Goal: Information Seeking & Learning: Check status

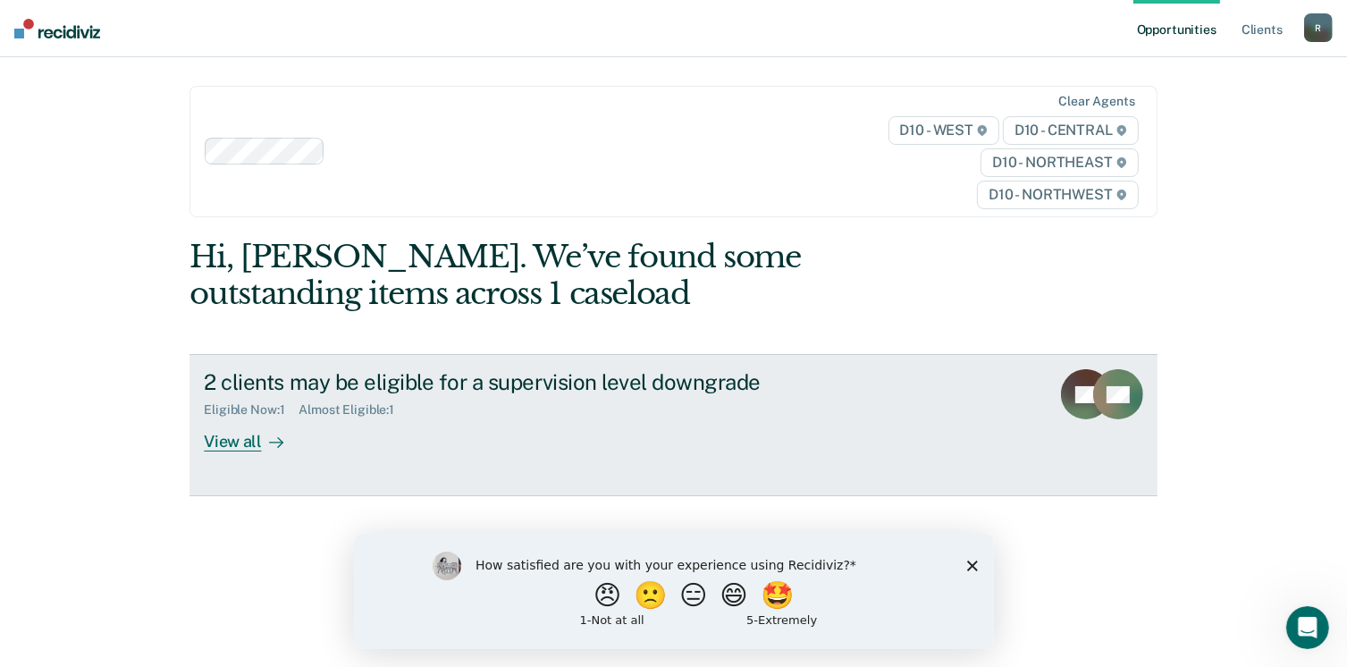
click at [238, 436] on div "View all" at bounding box center [254, 435] width 100 height 35
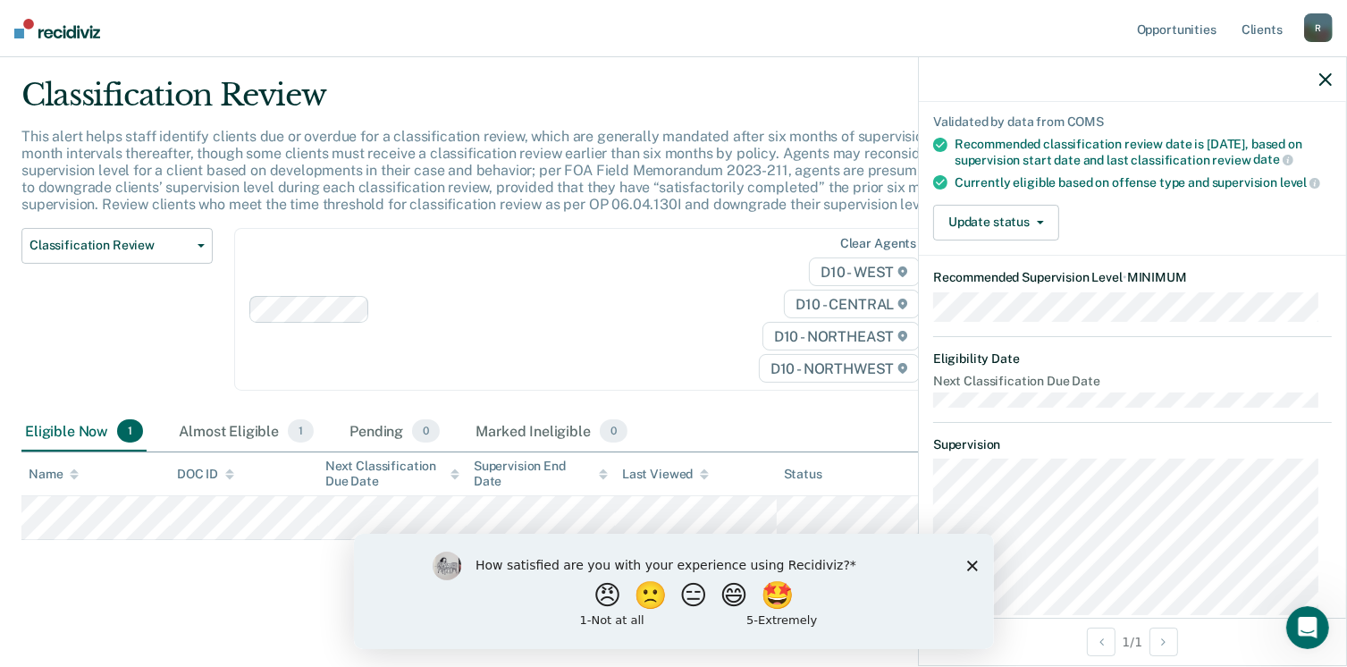
scroll to position [122, 0]
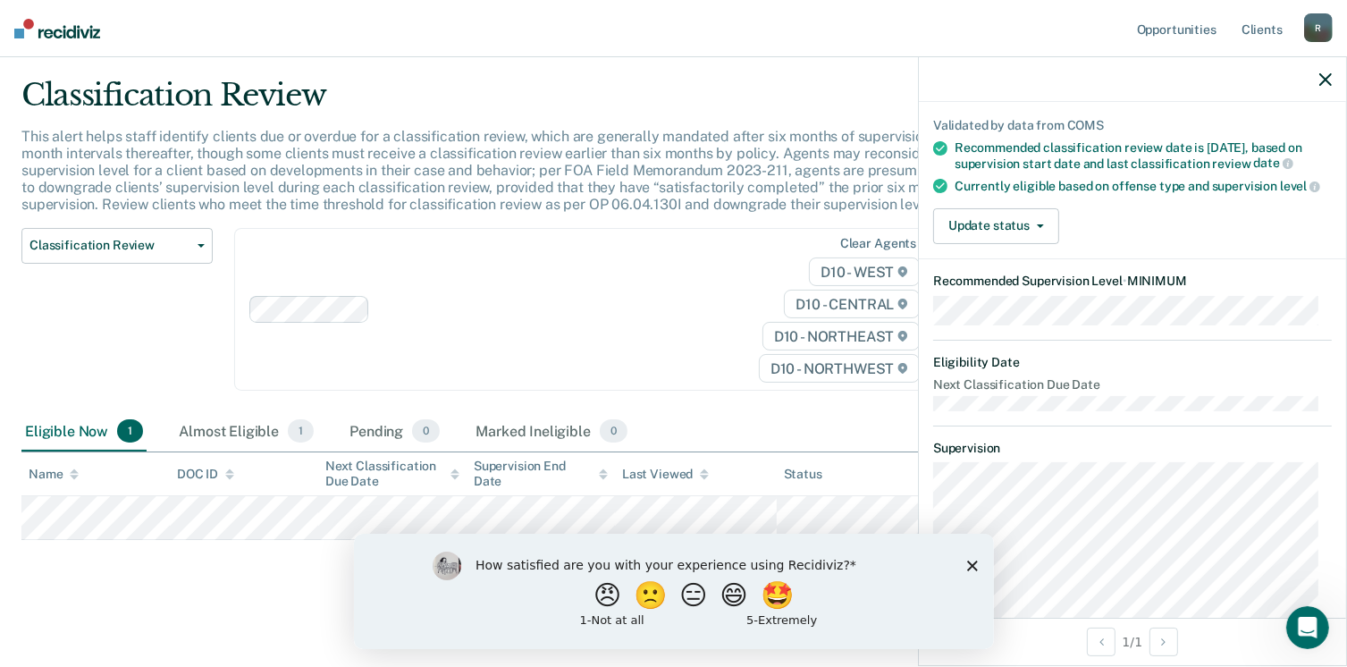
click at [970, 571] on div "How satisfied are you with your experience using Recidiviz? 😠 🙁 😑 😄 🤩 1 - Not a…" at bounding box center [673, 590] width 640 height 115
click at [974, 563] on polygon "Close survey" at bounding box center [971, 565] width 11 height 11
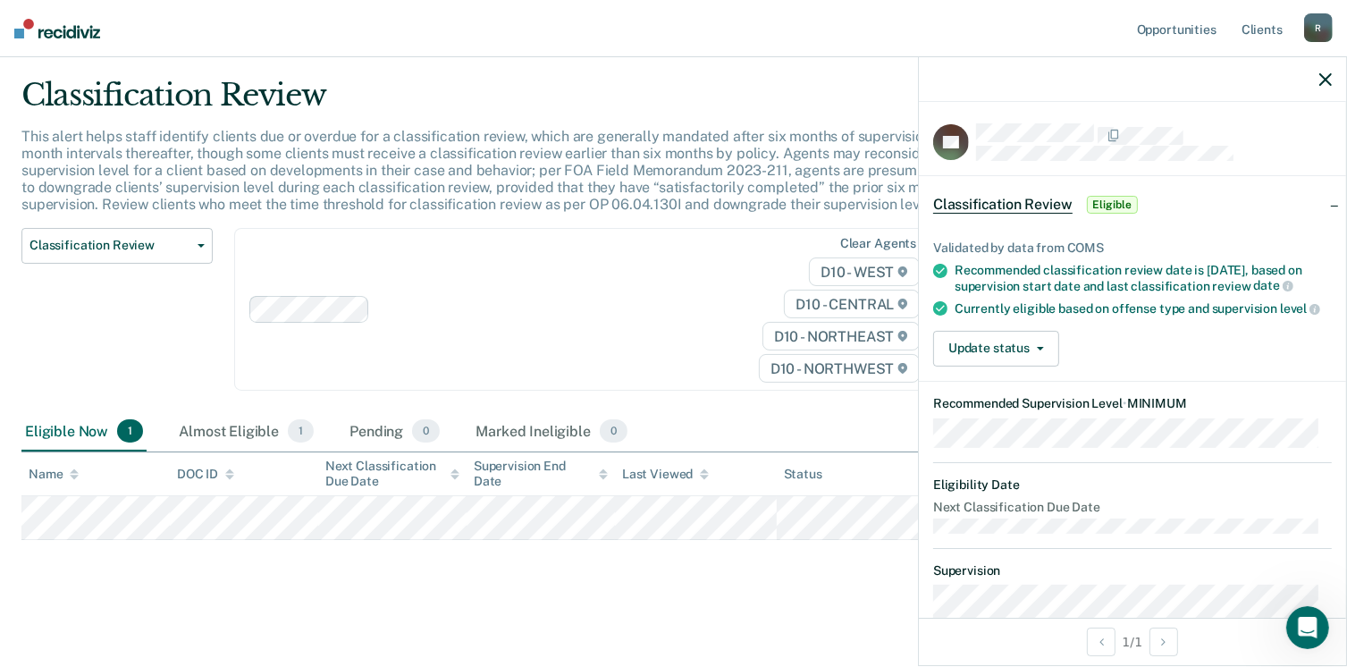
scroll to position [0, 0]
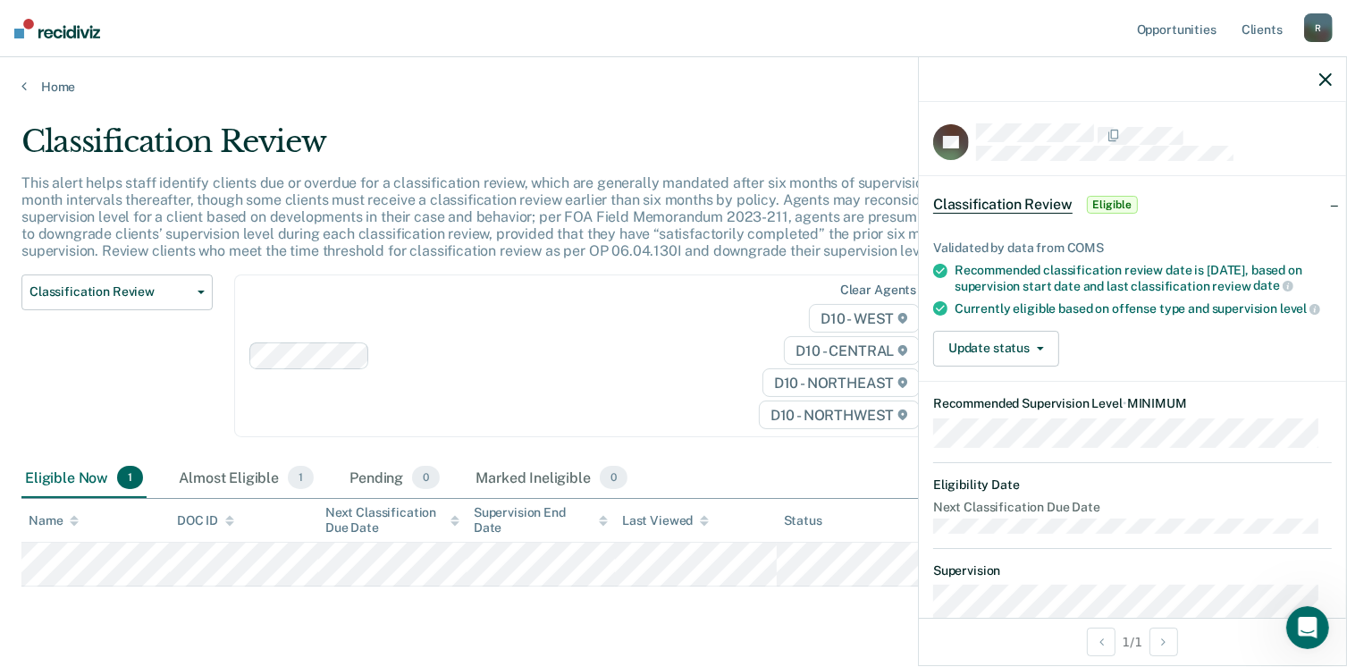
click at [1320, 86] on icon "button" at bounding box center [1326, 79] width 13 height 13
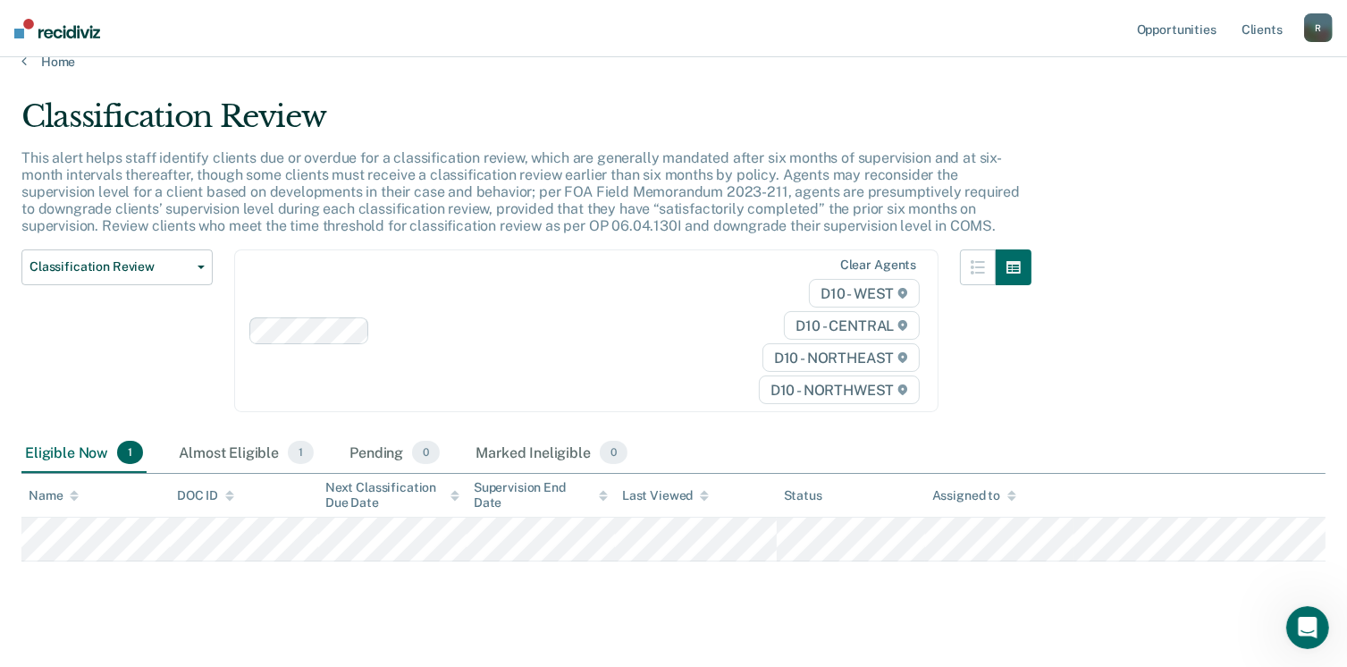
scroll to position [46, 0]
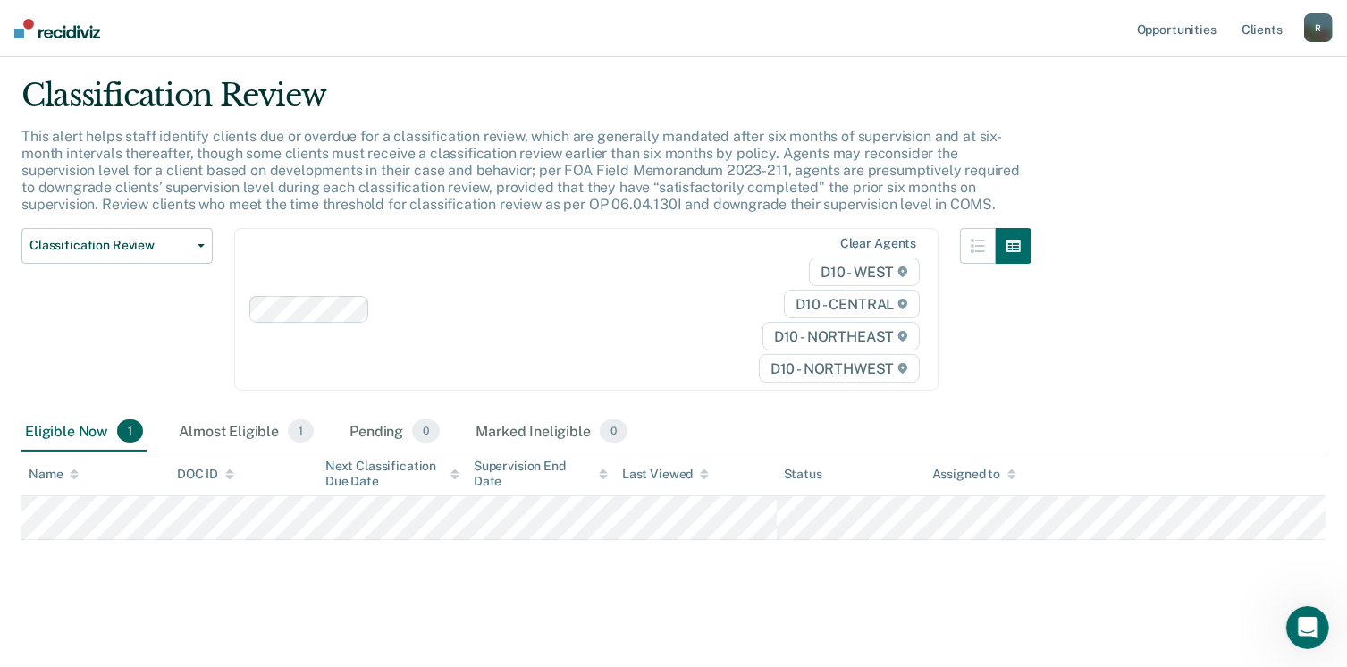
click at [58, 426] on div "Eligible Now 1" at bounding box center [83, 431] width 125 height 39
click at [301, 439] on span "1" at bounding box center [301, 430] width 26 height 23
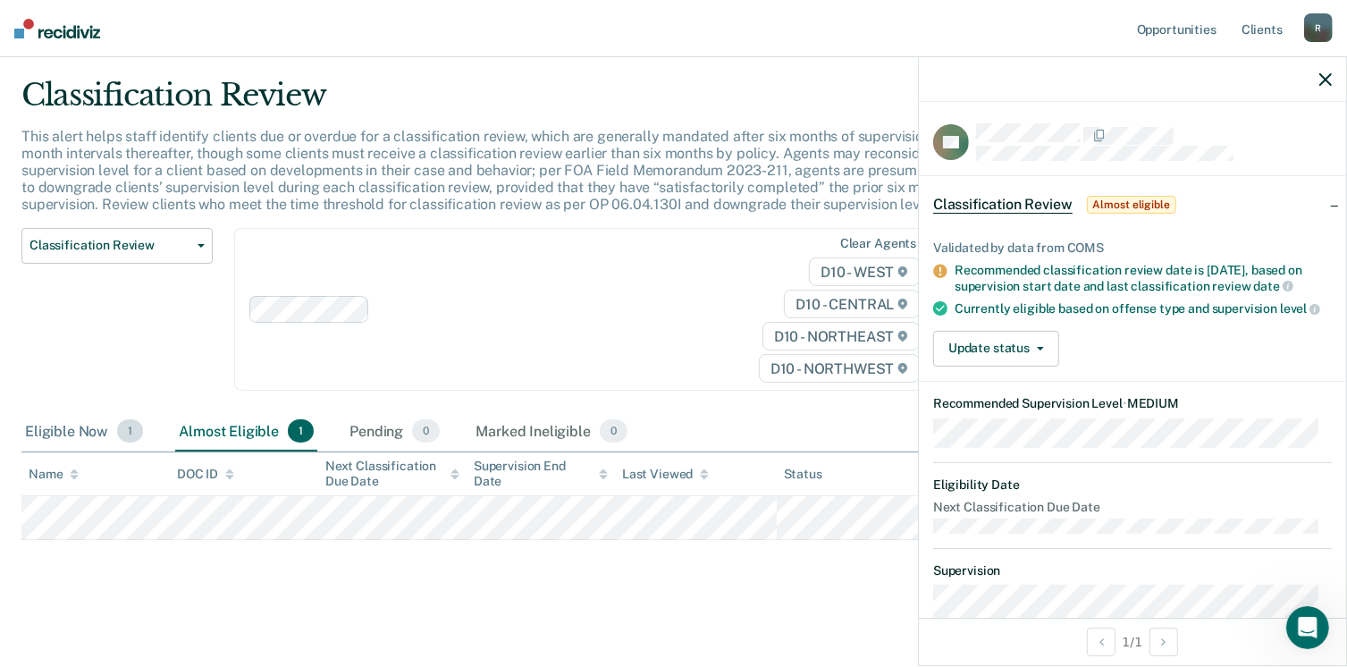
click at [140, 426] on span "1" at bounding box center [130, 430] width 26 height 23
click at [1330, 83] on icon "button" at bounding box center [1326, 79] width 13 height 13
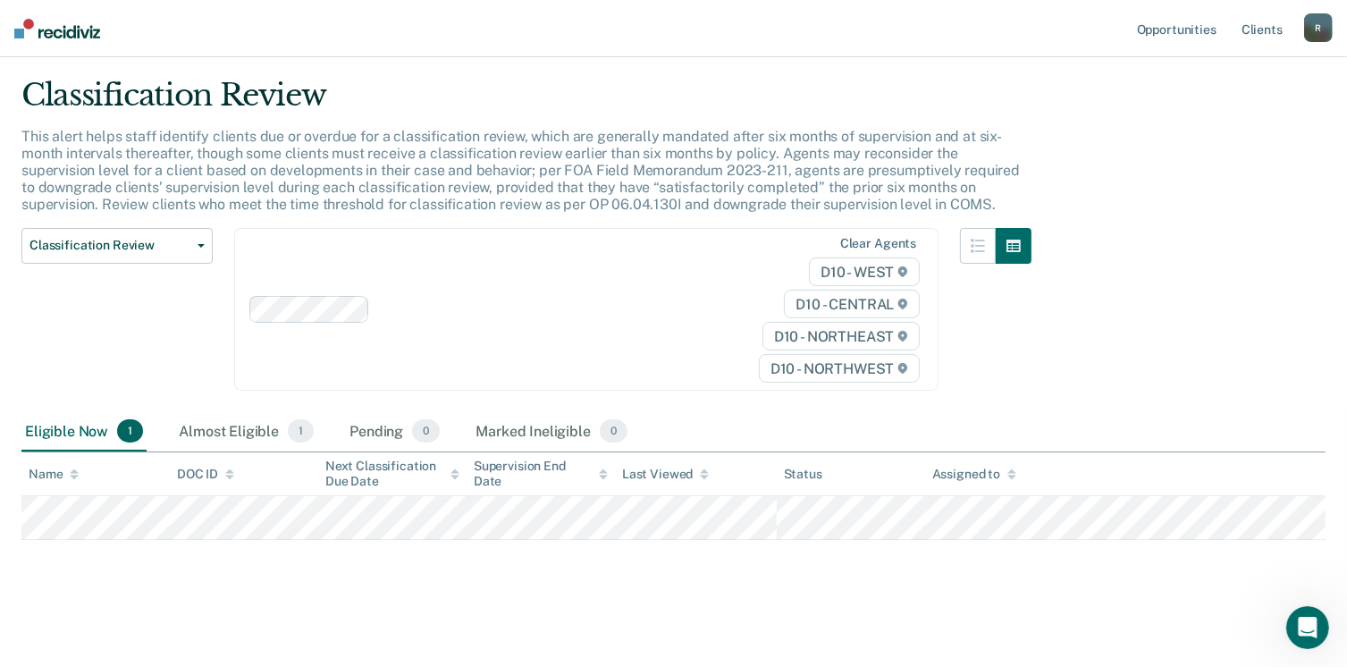
click at [1317, 28] on div "R" at bounding box center [1318, 27] width 29 height 29
click at [1202, 117] on link "Log Out" at bounding box center [1247, 117] width 144 height 15
